Goal: Find specific page/section: Find specific page/section

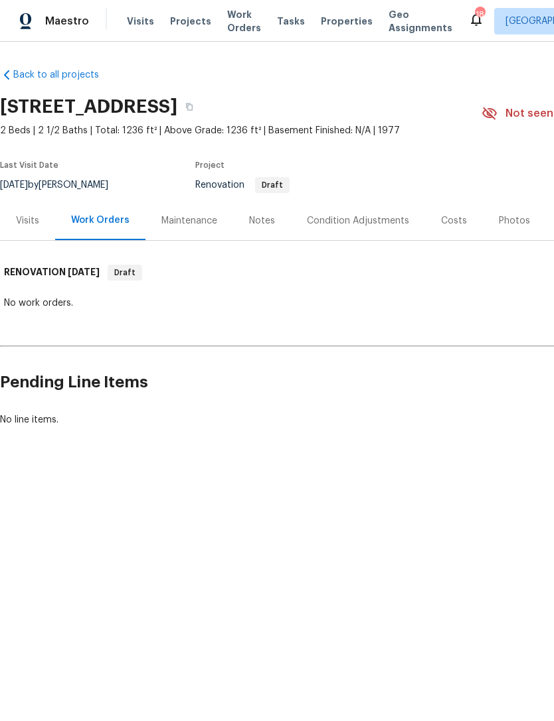
click at [332, 26] on span "Properties" at bounding box center [347, 21] width 52 height 13
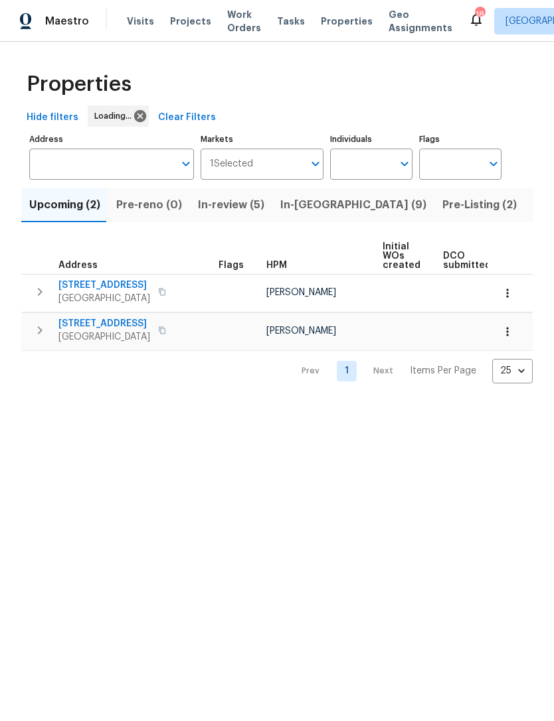
click at [94, 203] on span "Upcoming (2)" at bounding box center [64, 205] width 71 height 19
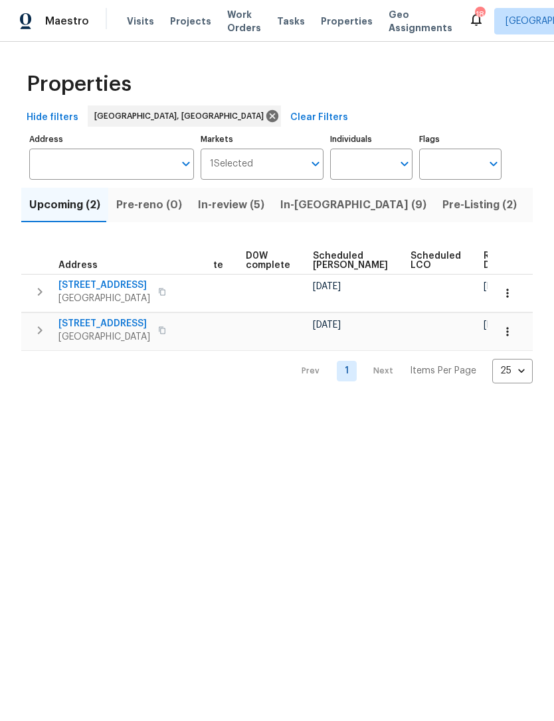
scroll to position [0, 334]
